Goal: Transaction & Acquisition: Purchase product/service

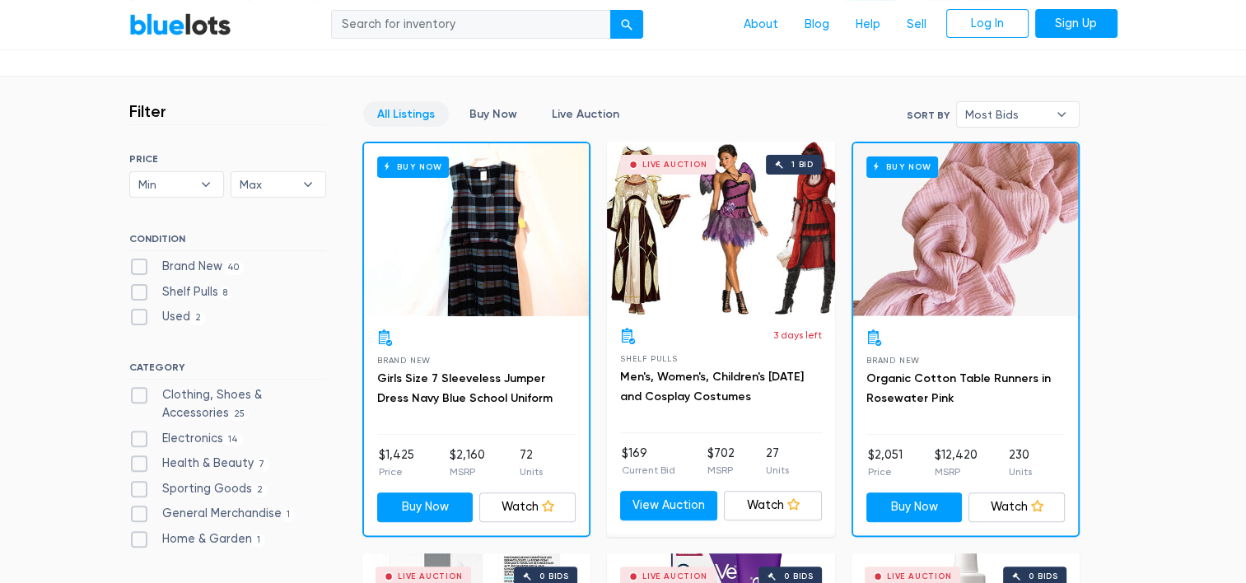
scroll to position [468, 0]
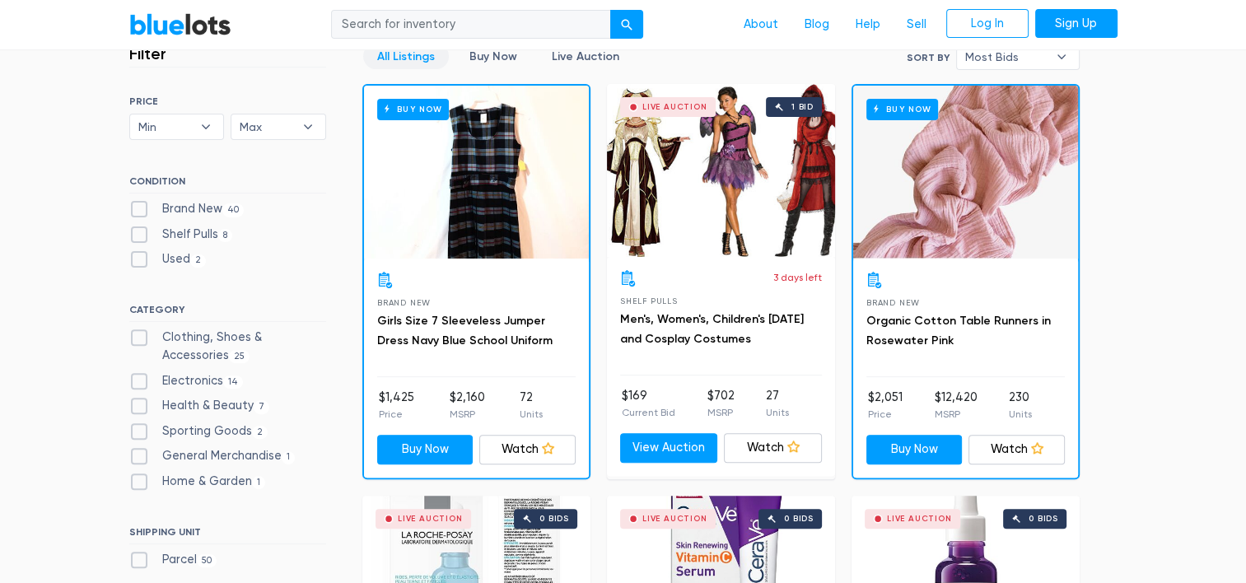
click at [135, 338] on label "Clothing, Shoes & Accessories 25" at bounding box center [227, 345] width 197 height 35
click at [135, 338] on Accessories"] "Clothing, Shoes & Accessories 25" at bounding box center [134, 333] width 11 height 11
checkbox Accessories"] "true"
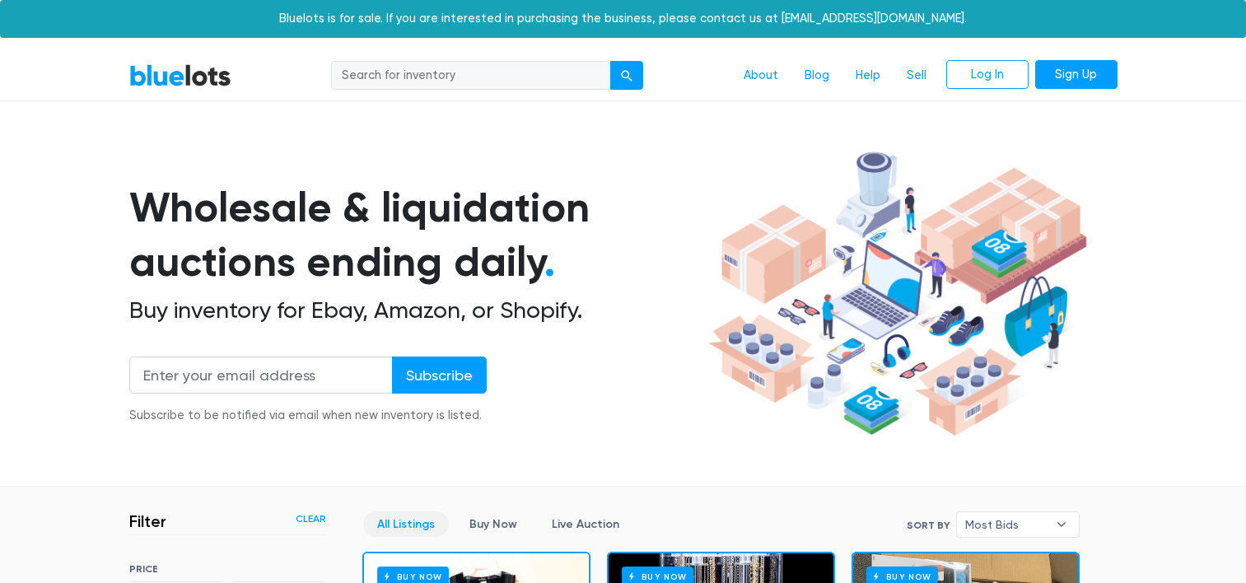
scroll to position [443, 0]
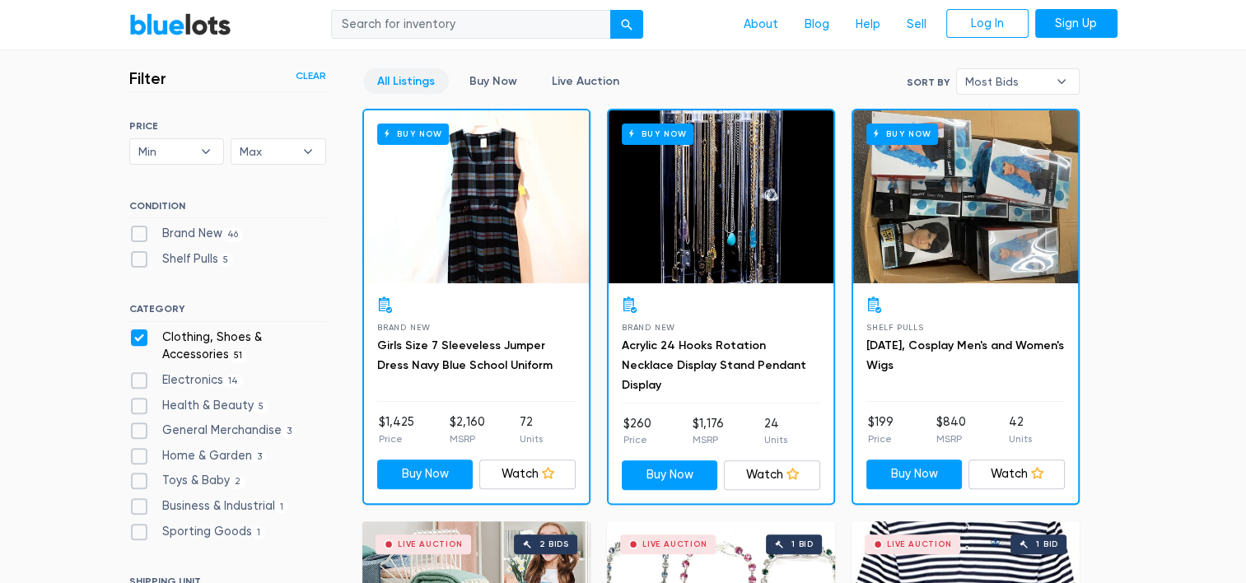
click at [142, 229] on label "Brand New 46" at bounding box center [186, 234] width 114 height 18
click at [140, 229] on New"] "Brand New 46" at bounding box center [134, 230] width 11 height 11
checkbox New"] "true"
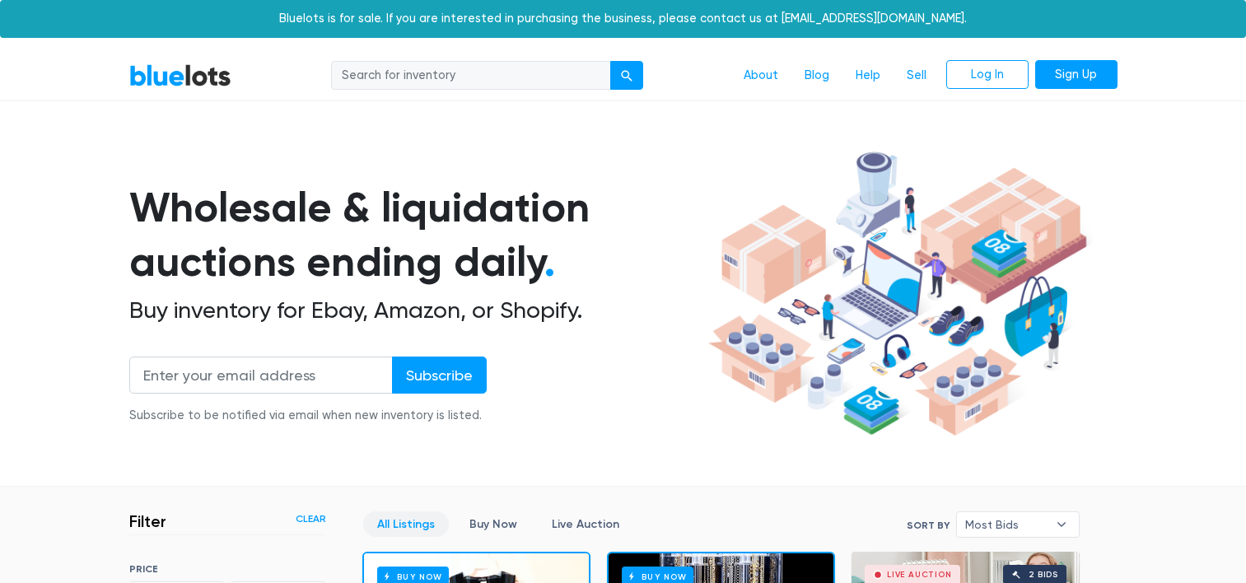
scroll to position [443, 0]
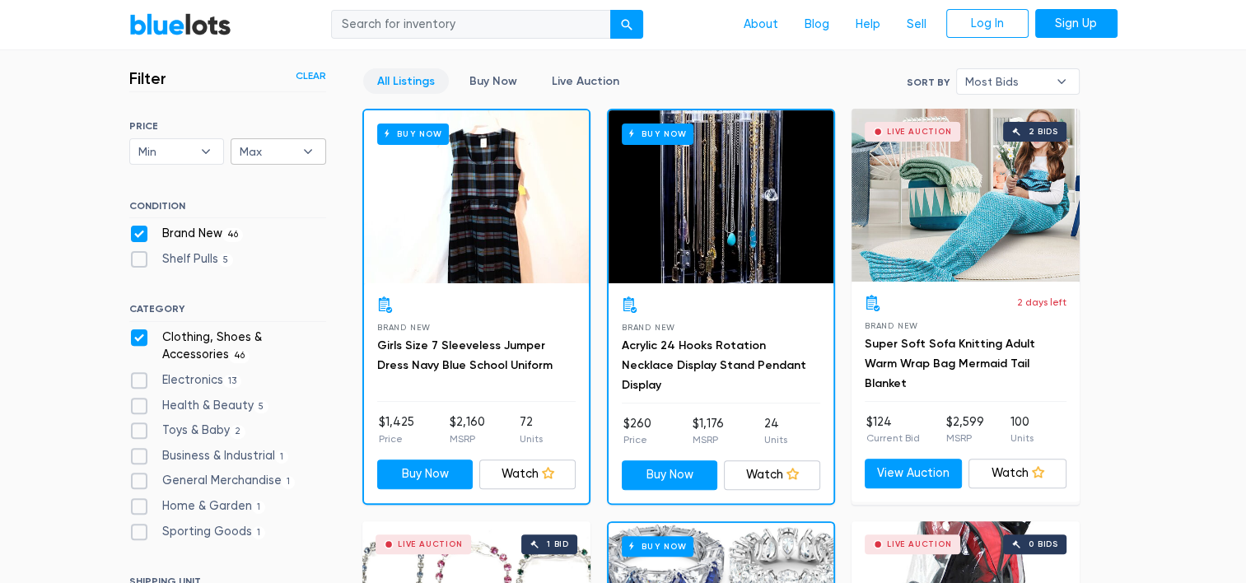
click at [309, 148] on b "▾" at bounding box center [308, 151] width 35 height 25
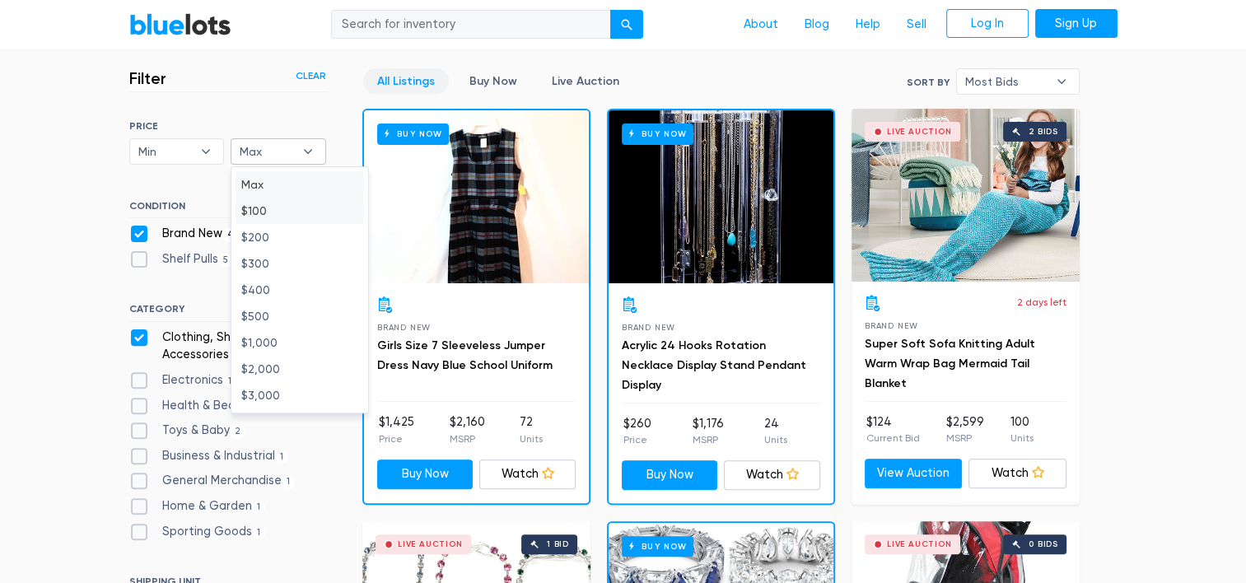
click at [260, 206] on li "$100" at bounding box center [299, 211] width 128 height 26
select select "10000"
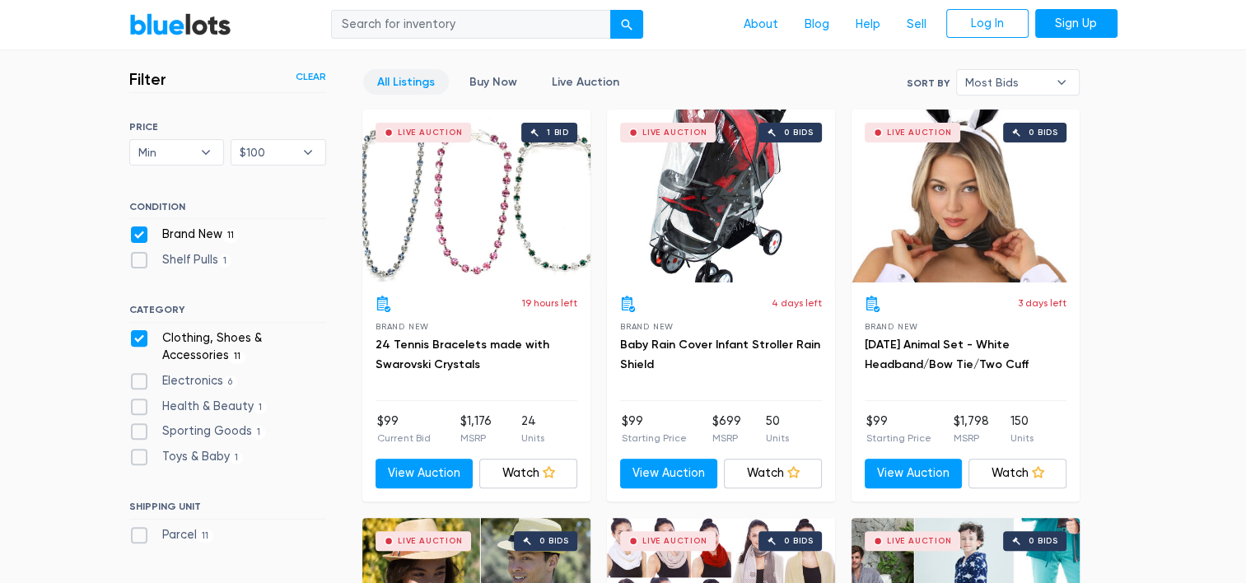
scroll to position [435, 0]
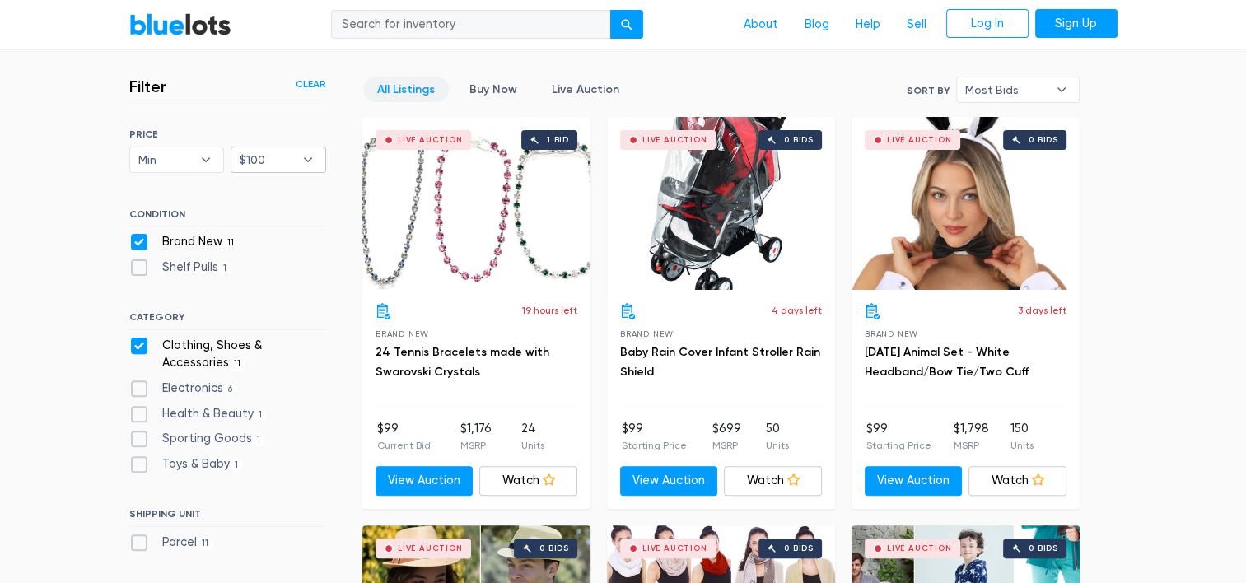
click at [311, 156] on b "▾" at bounding box center [308, 159] width 35 height 25
click at [270, 356] on li "$1,000" at bounding box center [299, 351] width 128 height 26
select select "100000"
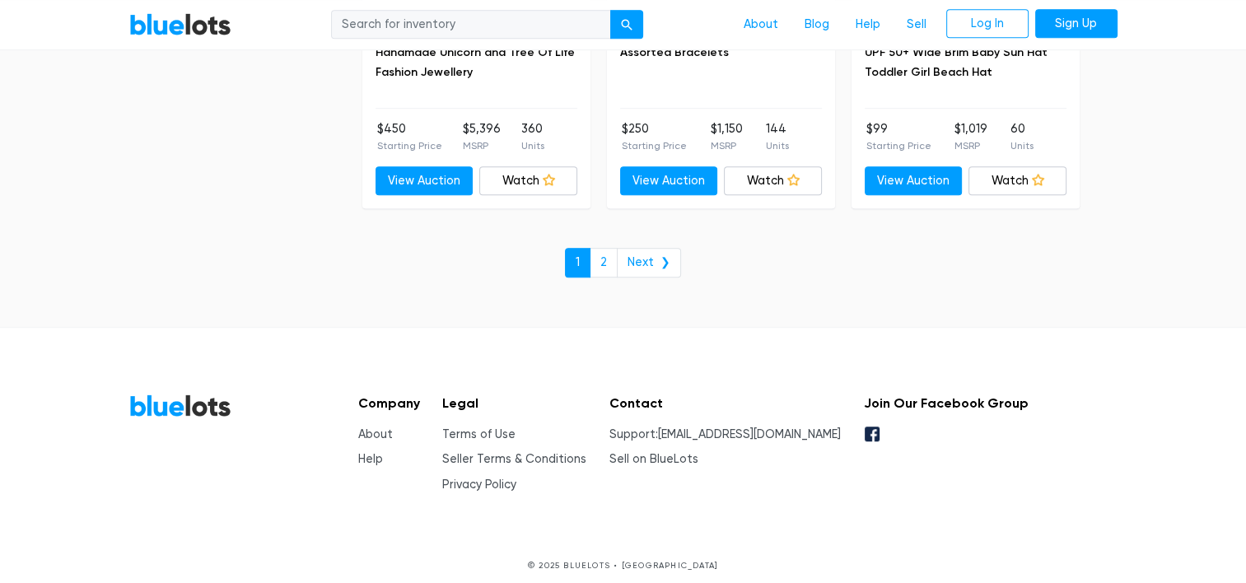
scroll to position [7222, 0]
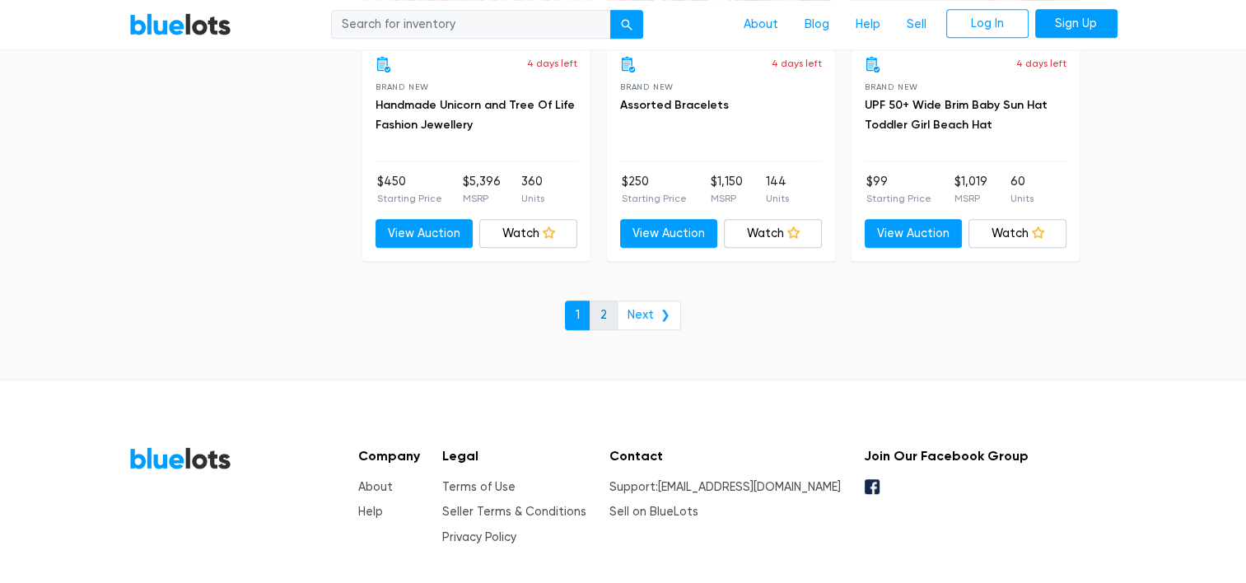
click at [608, 304] on link "2" at bounding box center [603, 316] width 28 height 30
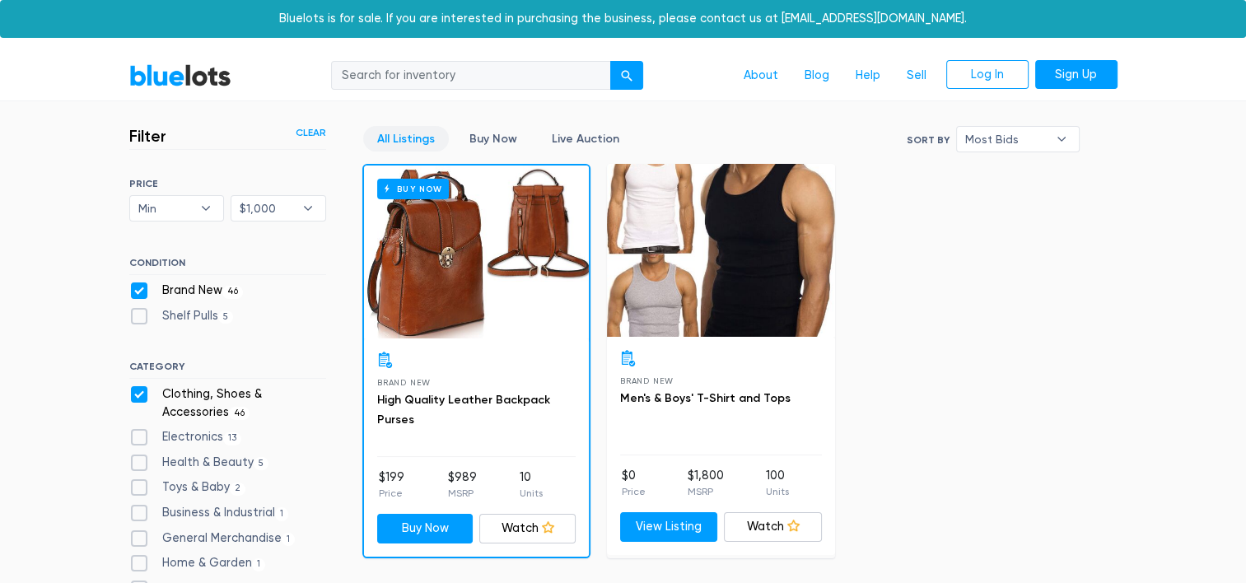
scroll to position [78, 0]
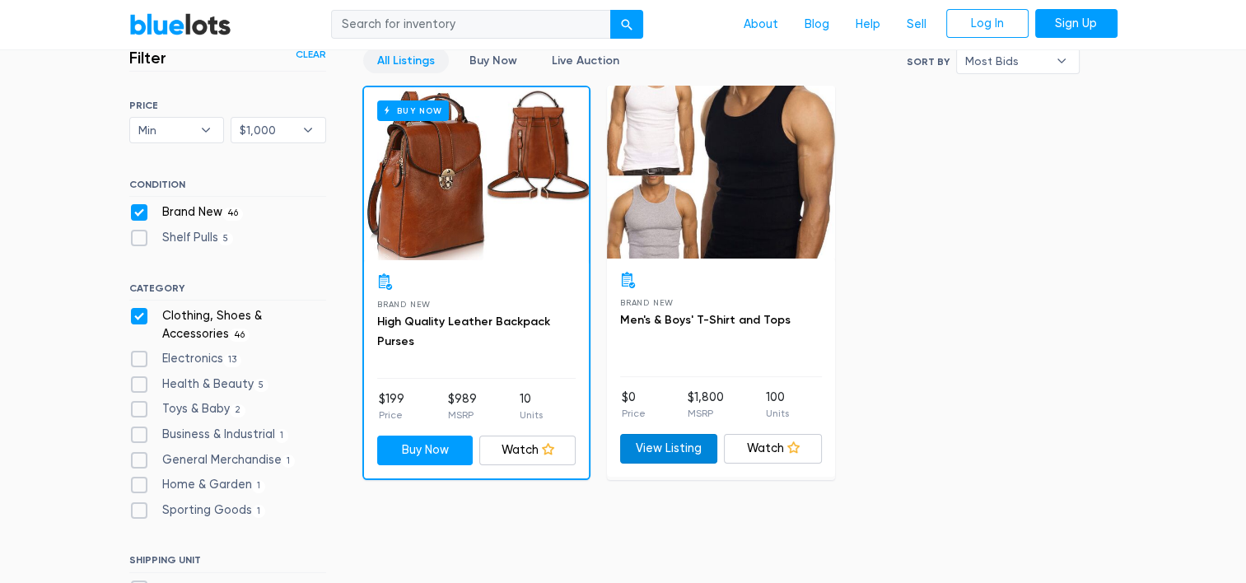
click at [669, 455] on link "View Listing" at bounding box center [669, 449] width 98 height 30
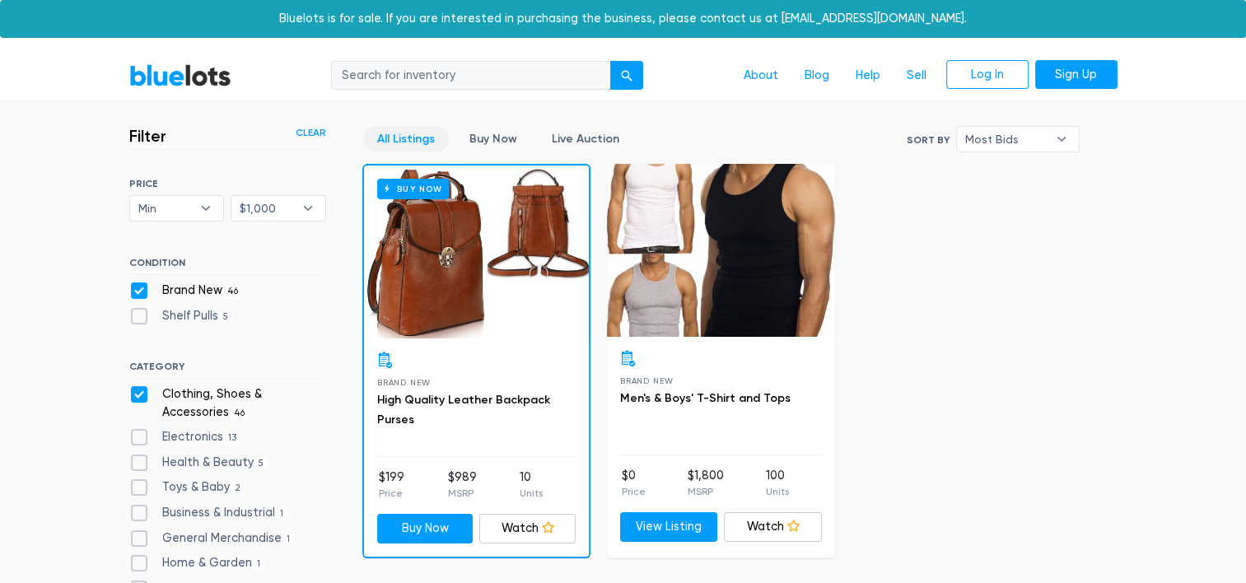
click at [310, 133] on link "Clear" at bounding box center [311, 132] width 30 height 15
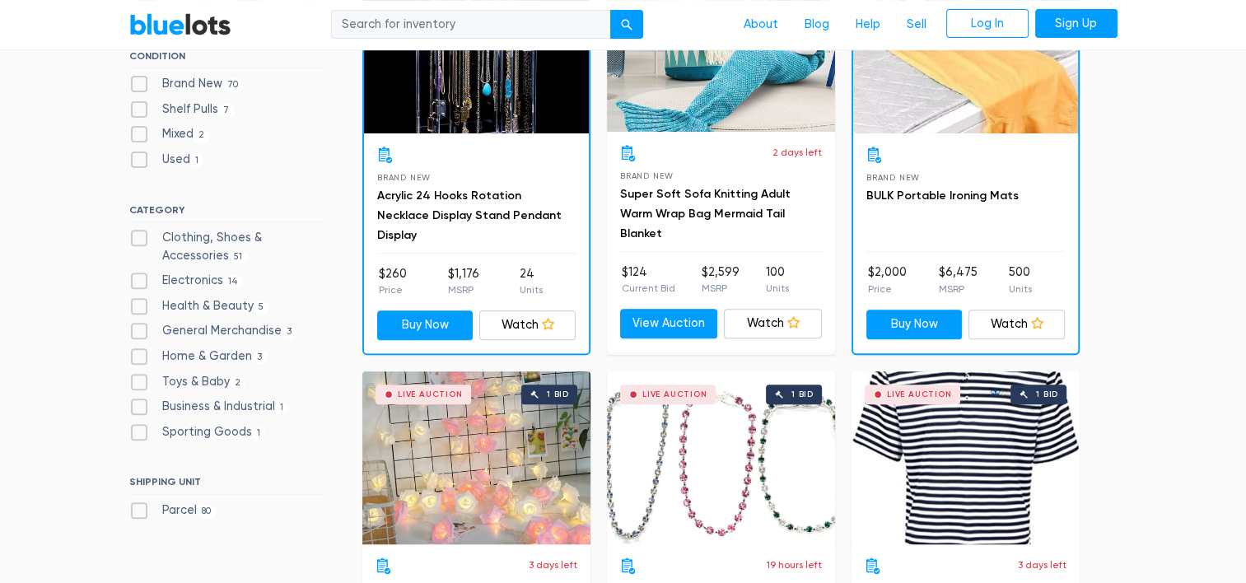
scroll to position [594, 0]
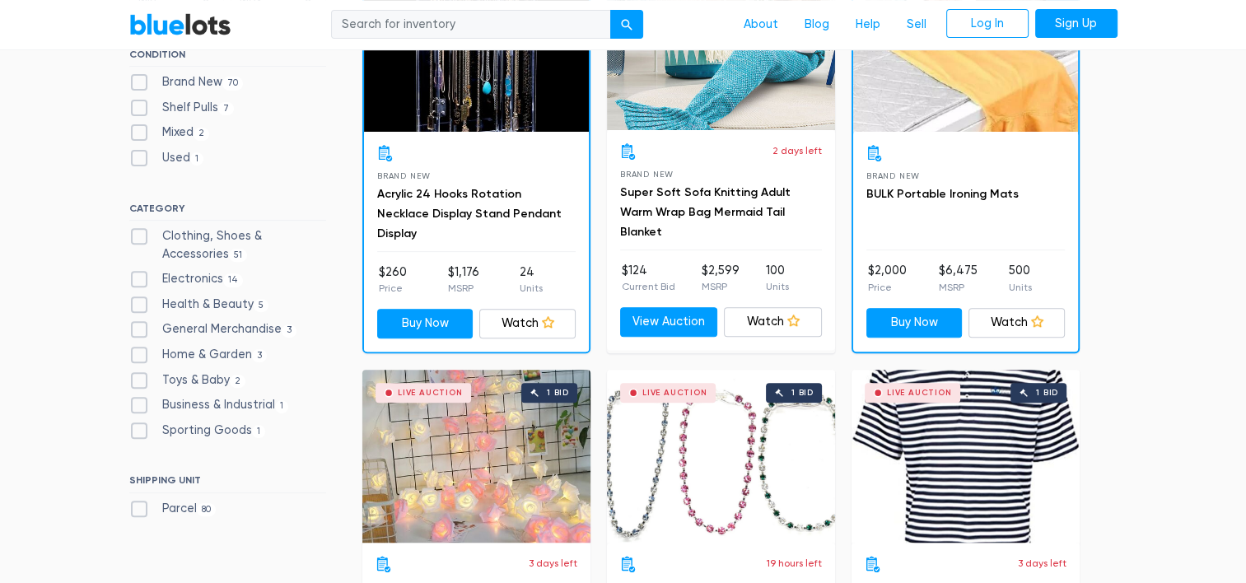
click at [141, 240] on label "Clothing, Shoes & Accessories 51" at bounding box center [227, 244] width 197 height 35
click at [140, 238] on Accessories"] "Clothing, Shoes & Accessories 51" at bounding box center [134, 232] width 11 height 11
checkbox Accessories"] "true"
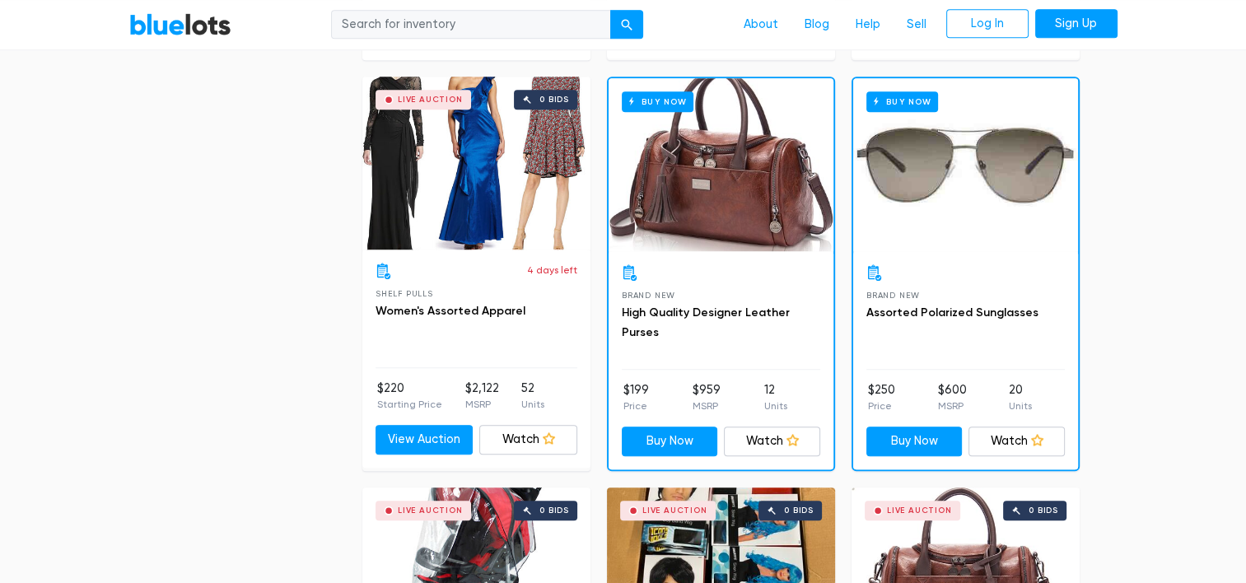
scroll to position [1298, 0]
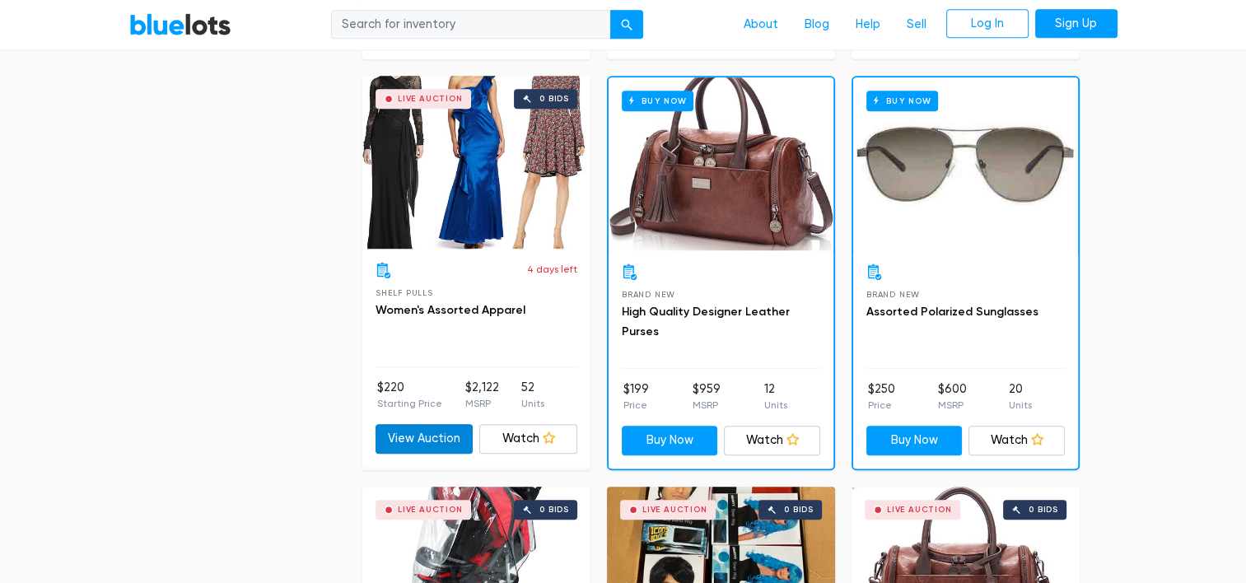
click at [414, 427] on link "View Auction" at bounding box center [424, 439] width 98 height 30
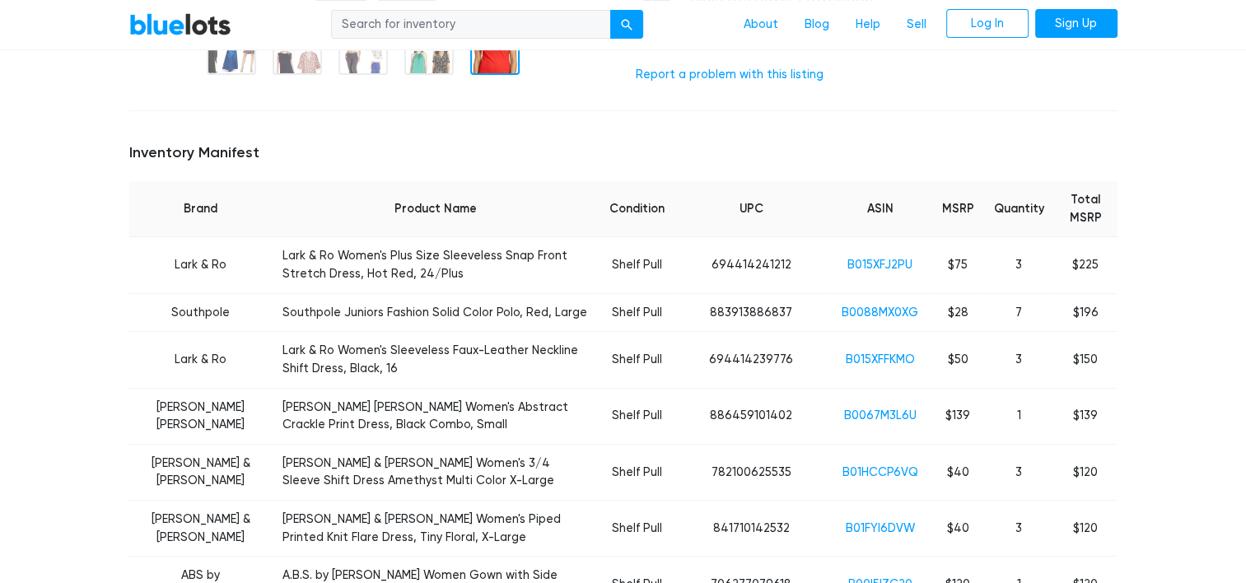
scroll to position [553, 0]
